Goal: Information Seeking & Learning: Learn about a topic

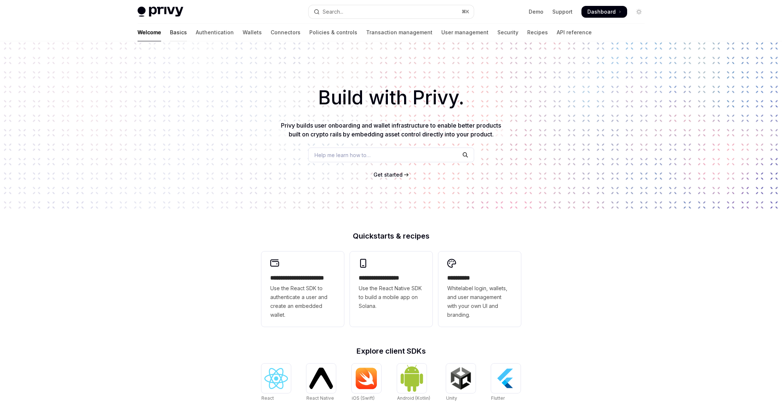
click at [170, 36] on link "Basics" at bounding box center [178, 33] width 17 height 18
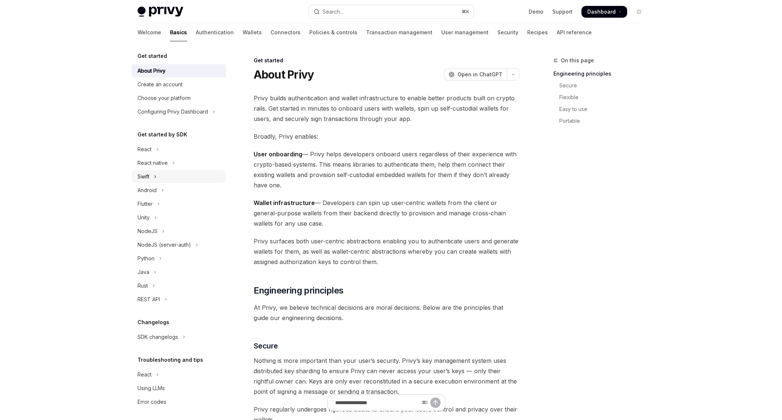
scroll to position [5, 0]
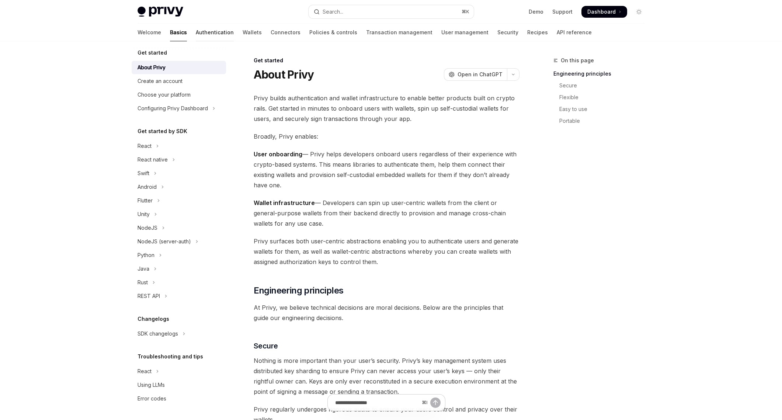
click at [196, 38] on link "Authentication" at bounding box center [215, 33] width 38 height 18
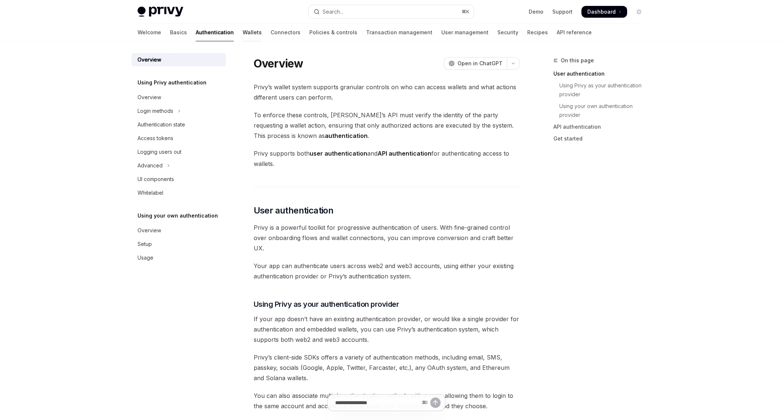
click at [243, 30] on link "Wallets" at bounding box center [252, 33] width 19 height 18
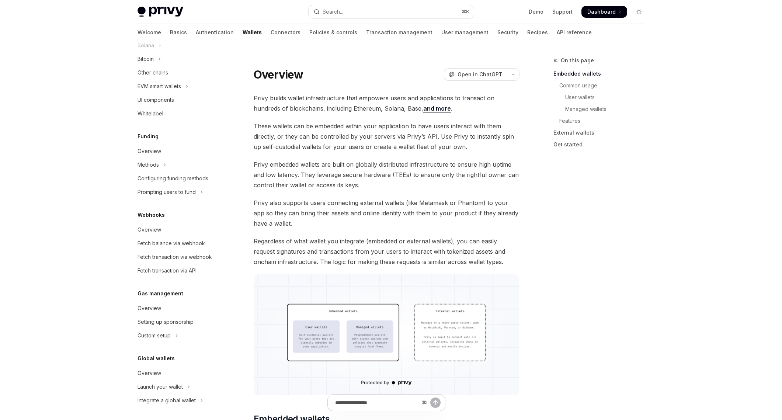
scroll to position [222, 0]
click at [271, 32] on link "Connectors" at bounding box center [286, 33] width 30 height 18
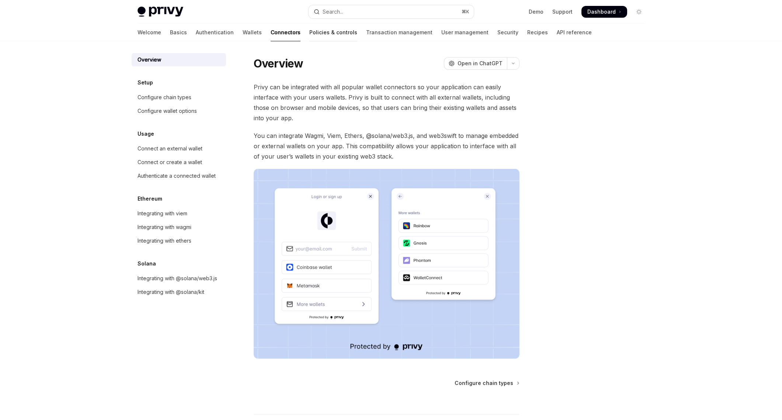
click at [315, 24] on link "Policies & controls" at bounding box center [334, 33] width 48 height 18
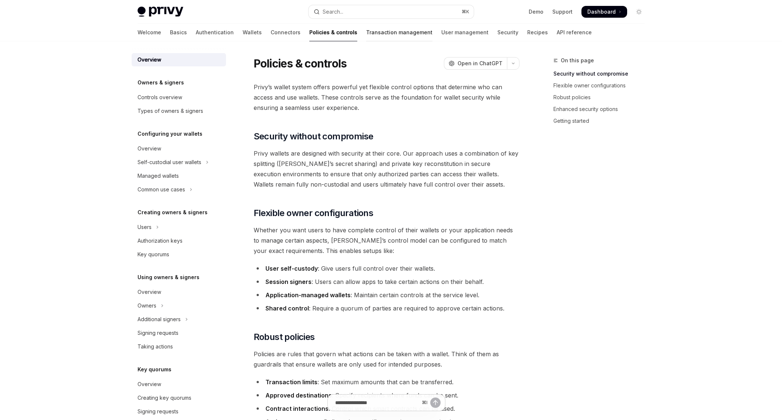
click at [366, 38] on link "Transaction management" at bounding box center [399, 33] width 66 height 18
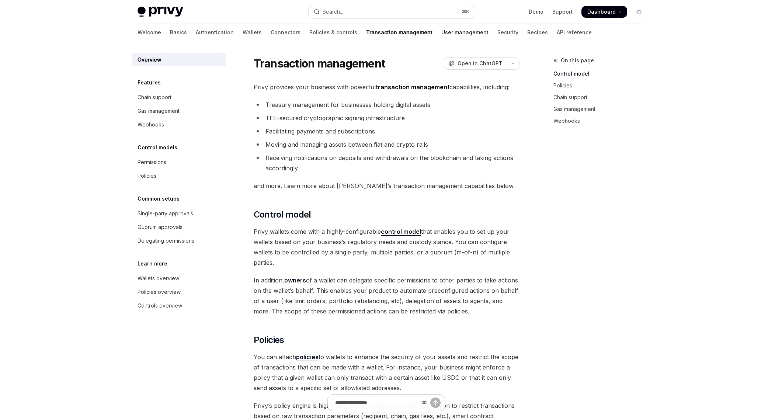
click at [442, 30] on link "User management" at bounding box center [465, 33] width 47 height 18
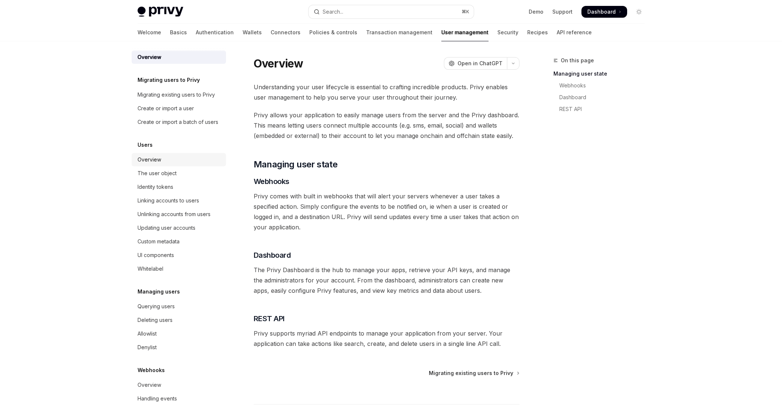
scroll to position [11, 0]
click at [498, 35] on link "Security" at bounding box center [508, 33] width 21 height 18
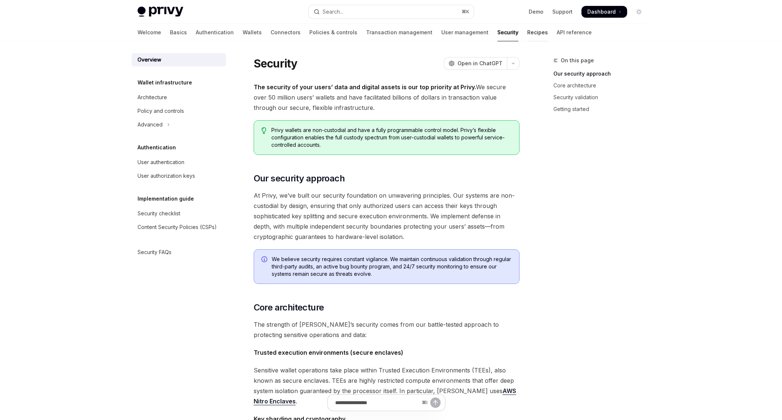
click at [528, 34] on link "Recipes" at bounding box center [538, 33] width 21 height 18
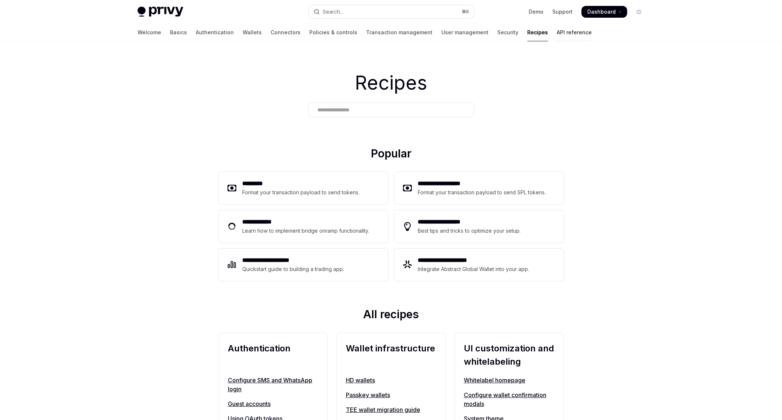
click at [552, 34] on link "API reference" at bounding box center [574, 33] width 35 height 18
type textarea "*"
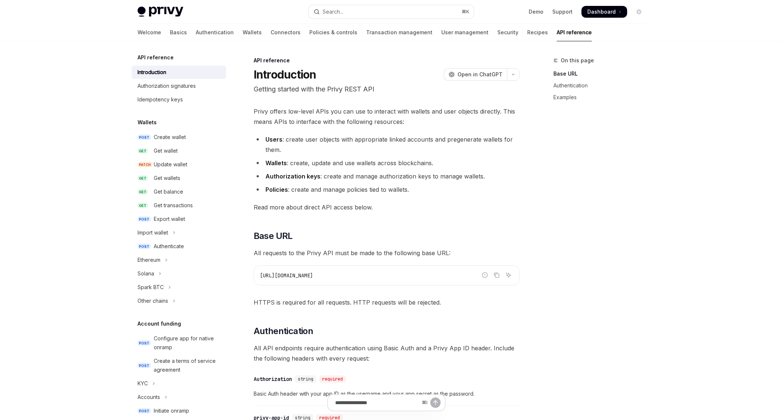
click at [552, 28] on div "Welcome Basics Authentication Wallets Connectors Policies & controls Transactio…" at bounding box center [391, 33] width 543 height 18
click at [62, 256] on div "Skip to main content Privy Docs home page Search... ⌘ K Demo Support Dashboard …" at bounding box center [391, 395] width 782 height 791
